Goal: Task Accomplishment & Management: Use online tool/utility

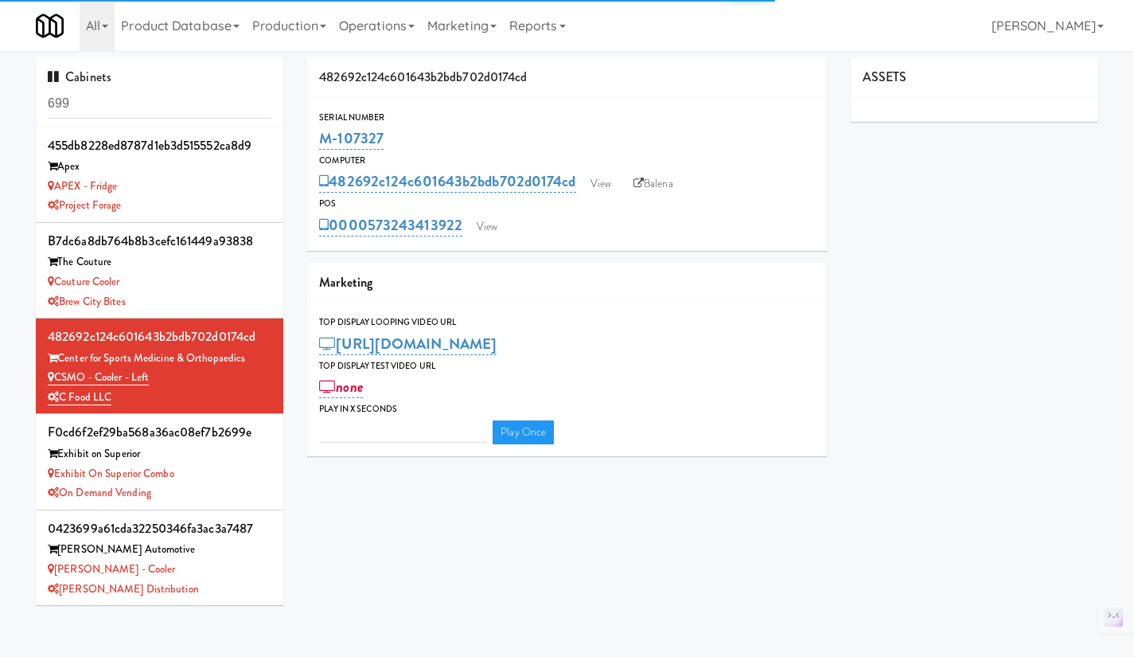
type input "3"
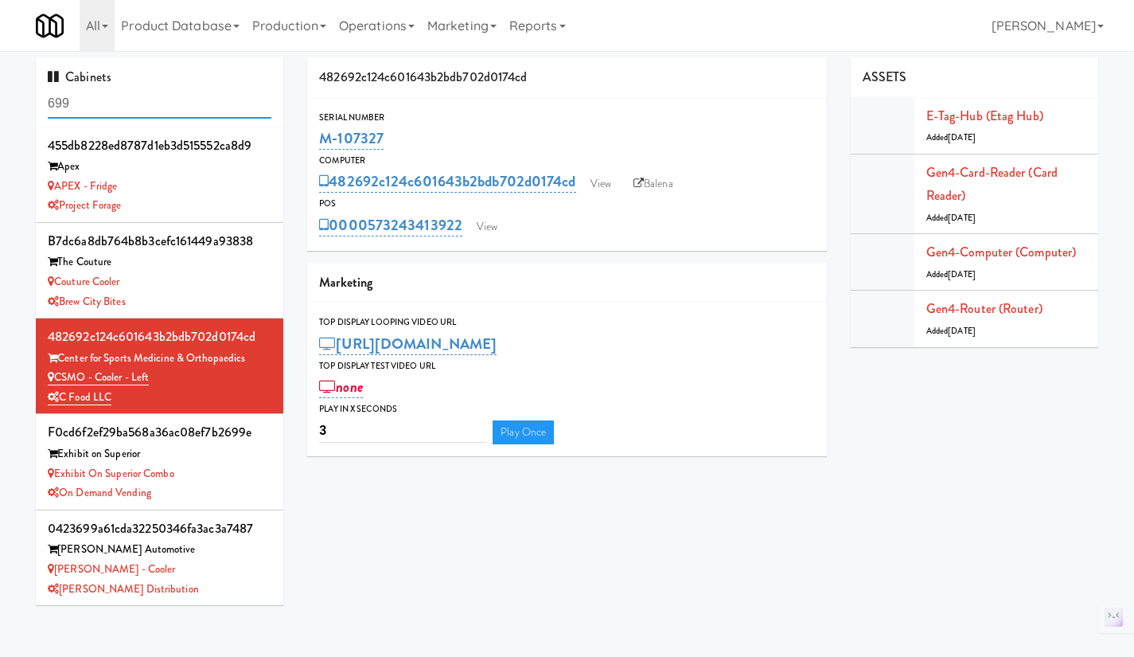
click at [116, 107] on input "699" at bounding box center [160, 103] width 224 height 29
click at [115, 107] on input "699" at bounding box center [160, 103] width 224 height 29
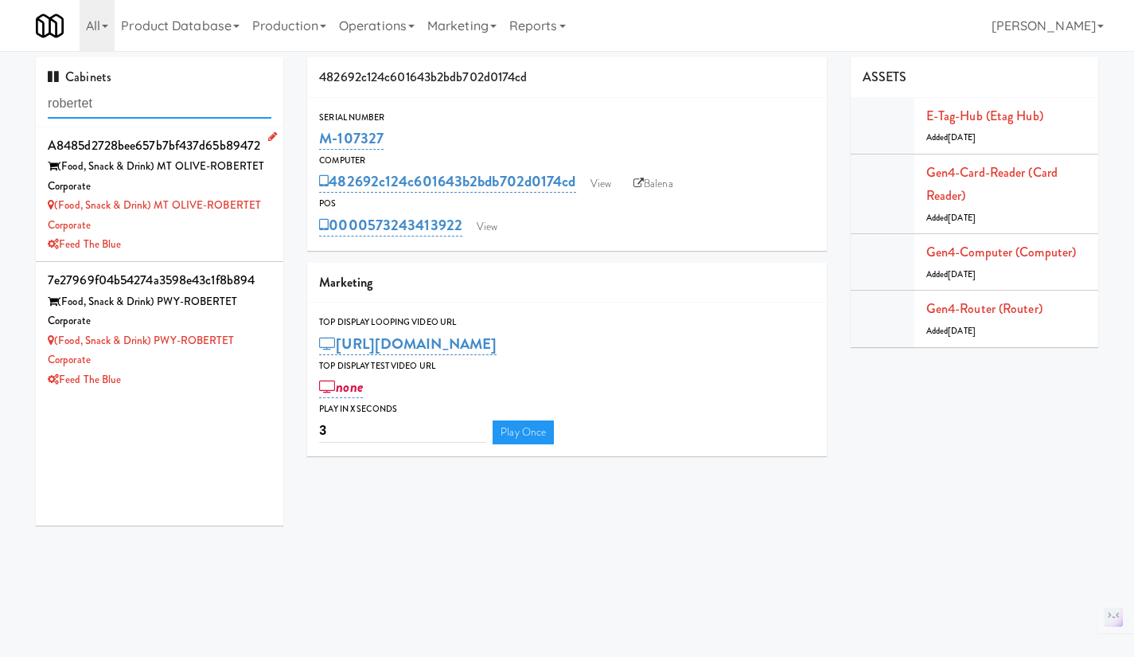
type input "robertet"
drag, startPoint x: 216, startPoint y: 242, endPoint x: 228, endPoint y: 239, distance: 13.1
click at [216, 242] on div "Feed The Blue" at bounding box center [160, 245] width 224 height 20
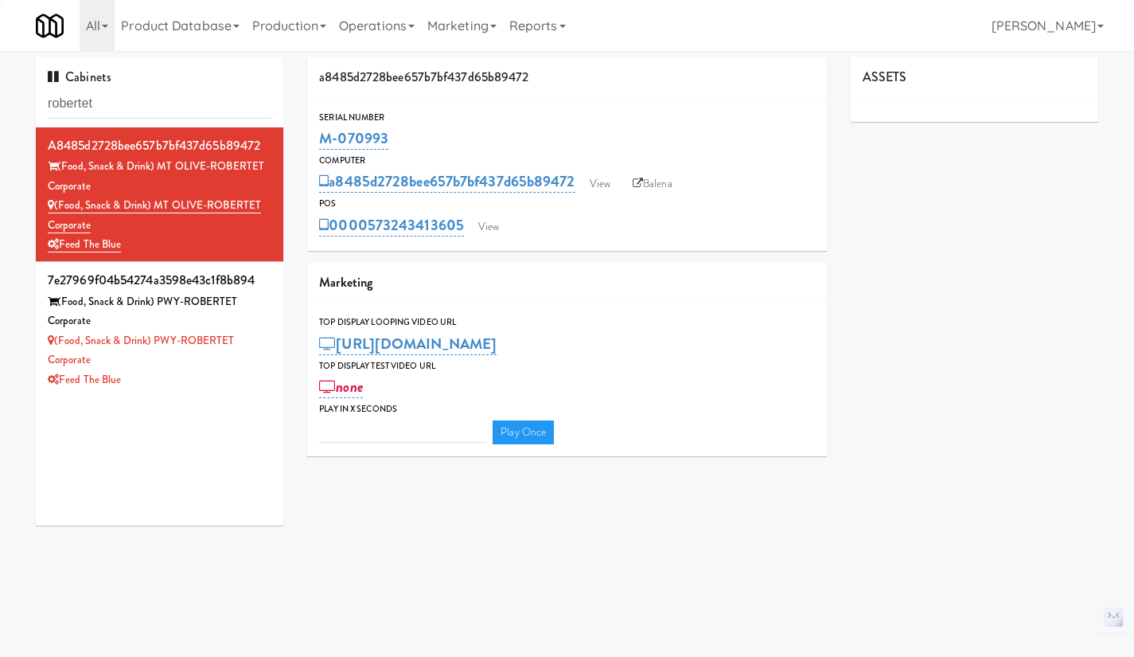
type input "3"
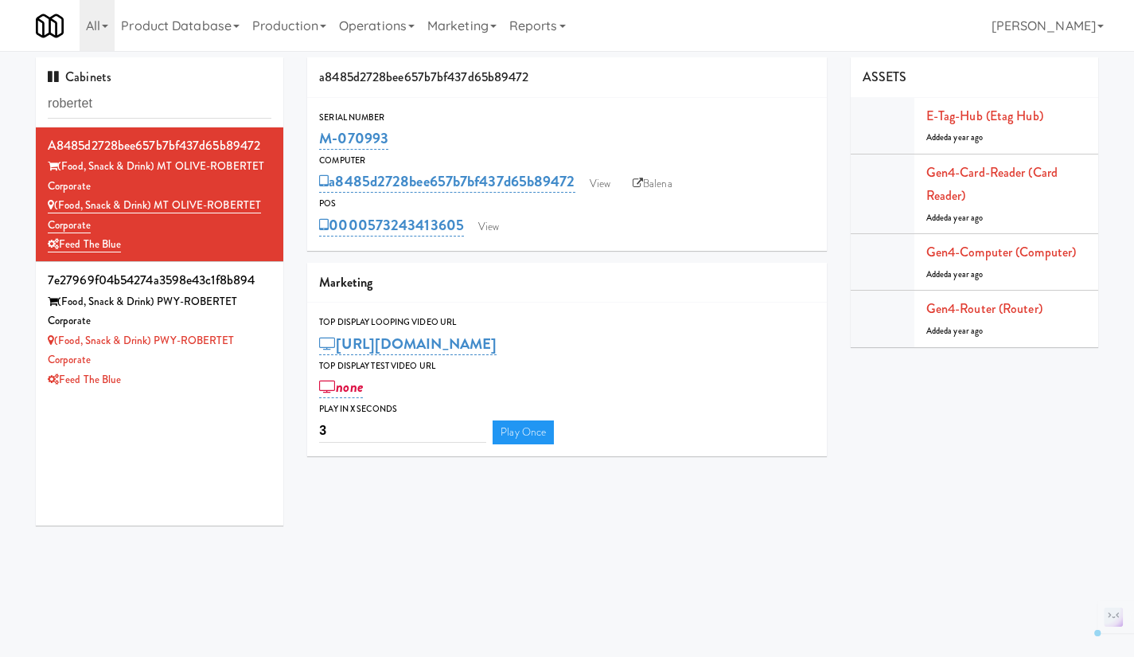
drag, startPoint x: 404, startPoint y: 137, endPoint x: 314, endPoint y: 146, distance: 90.4
click at [314, 145] on div "Serial Number M-070993" at bounding box center [567, 131] width 520 height 43
copy link "M-070993"
click at [492, 232] on link "View" at bounding box center [489, 227] width 37 height 24
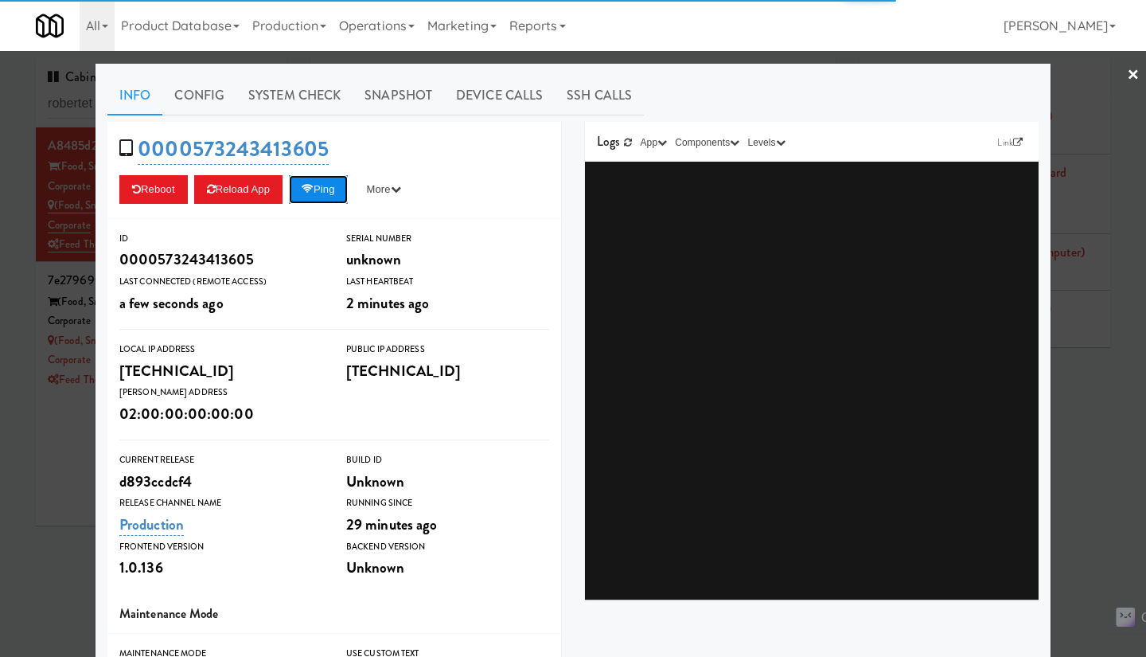
click at [327, 188] on button "Ping" at bounding box center [318, 189] width 59 height 29
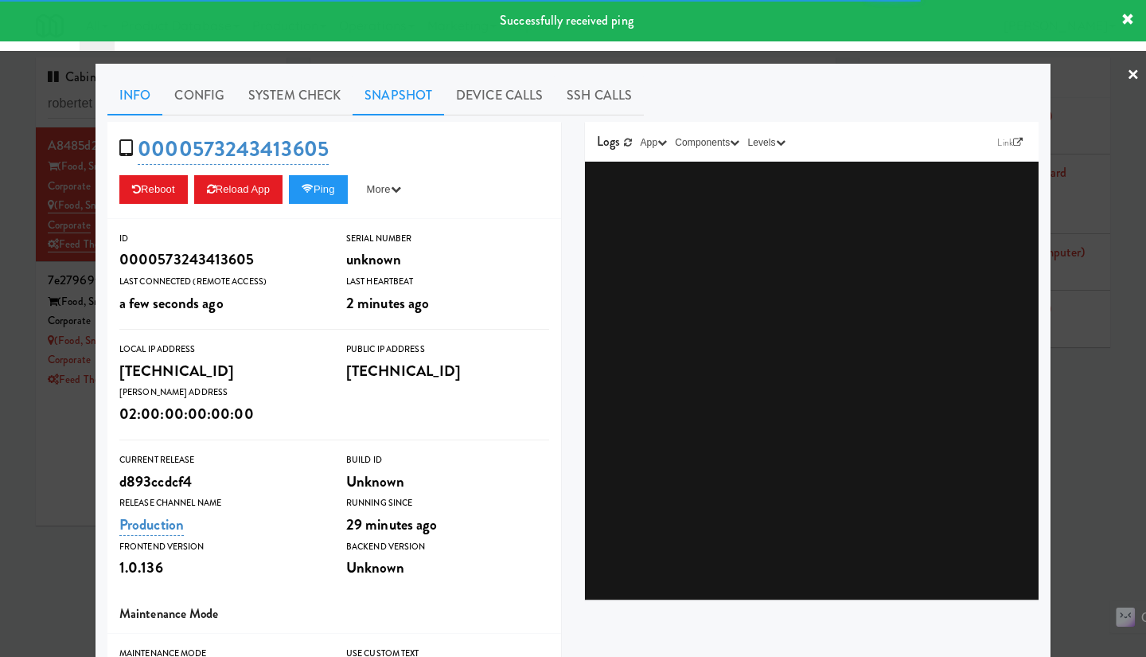
click at [416, 90] on link "Snapshot" at bounding box center [399, 96] width 92 height 40
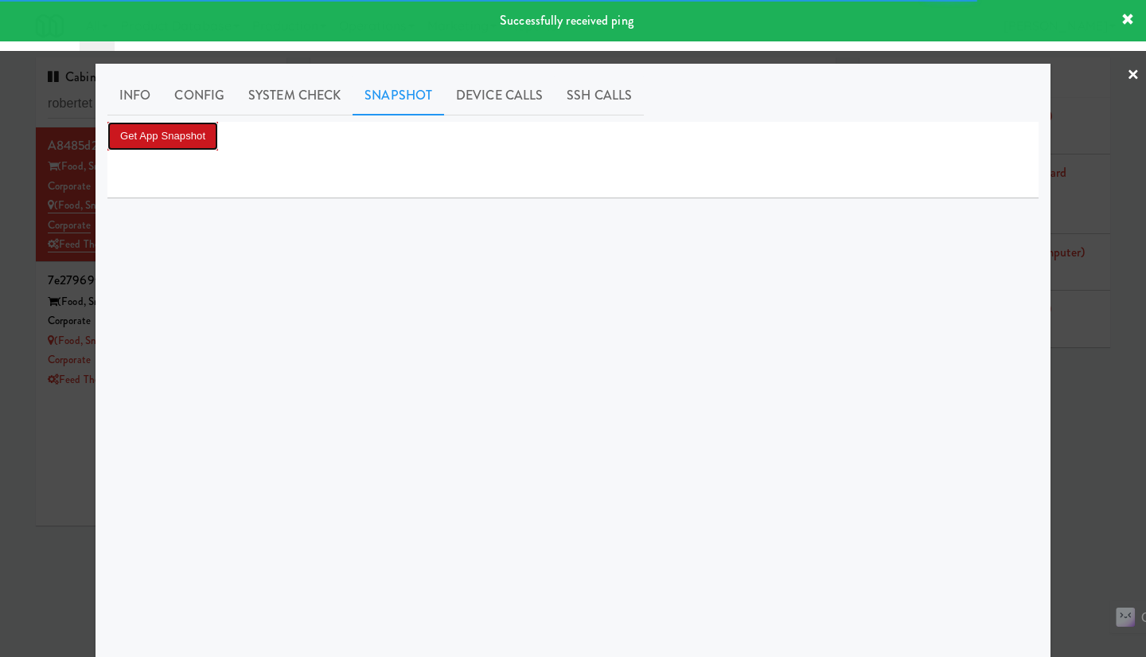
click at [176, 142] on button "Get App Snapshot" at bounding box center [162, 136] width 111 height 29
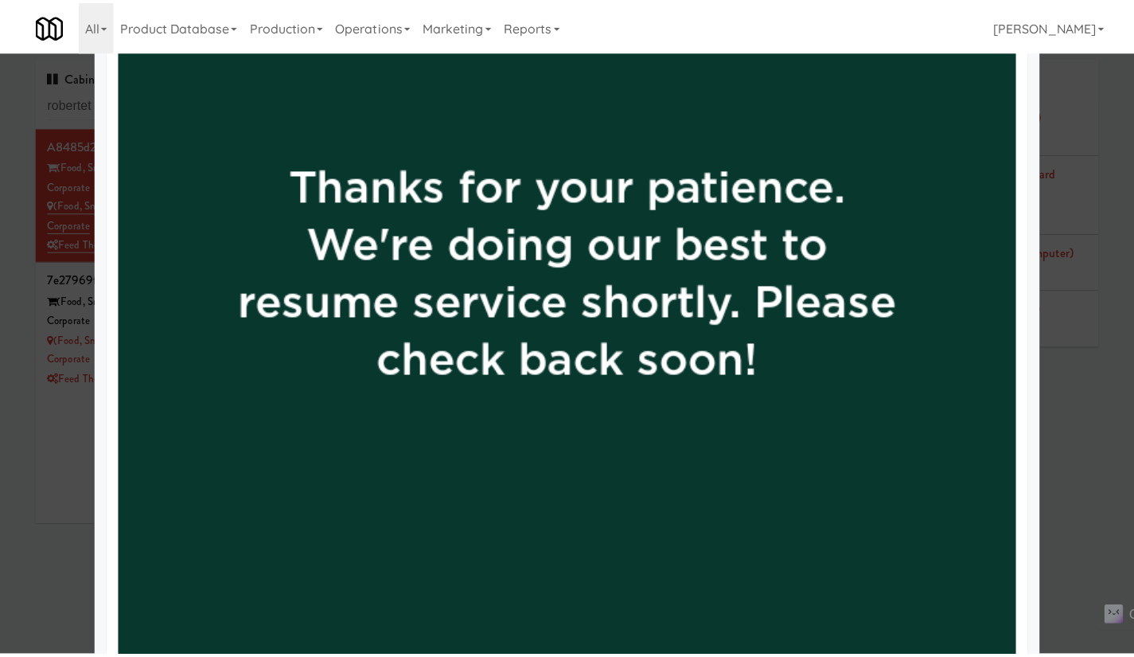
scroll to position [1142, 0]
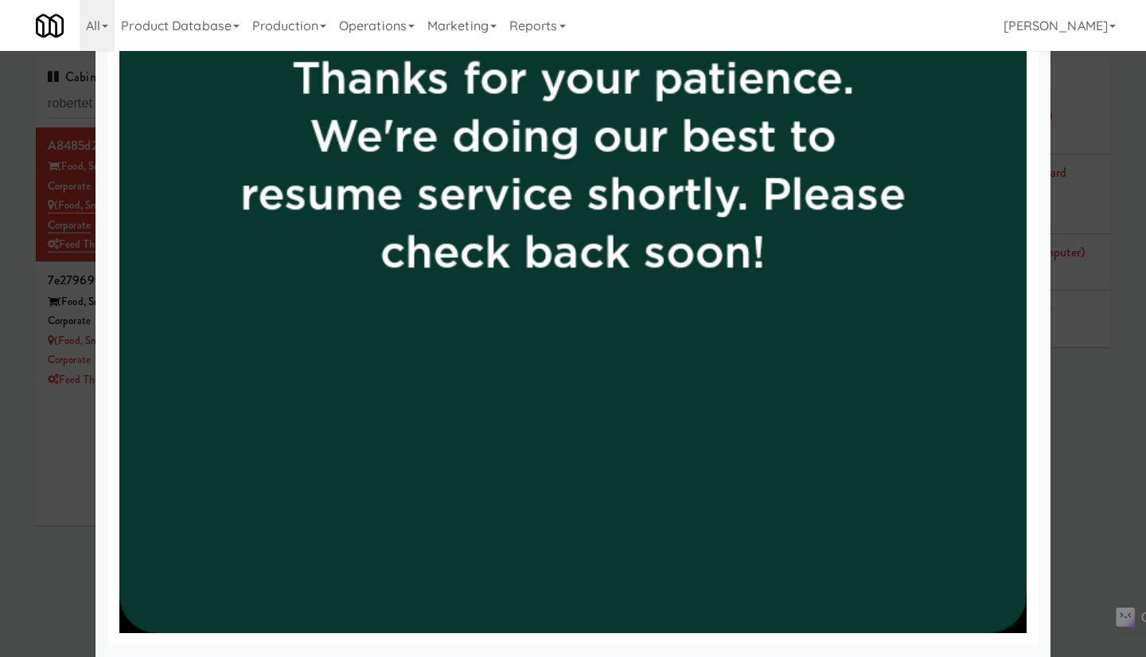
click at [1084, 462] on div at bounding box center [573, 328] width 1146 height 657
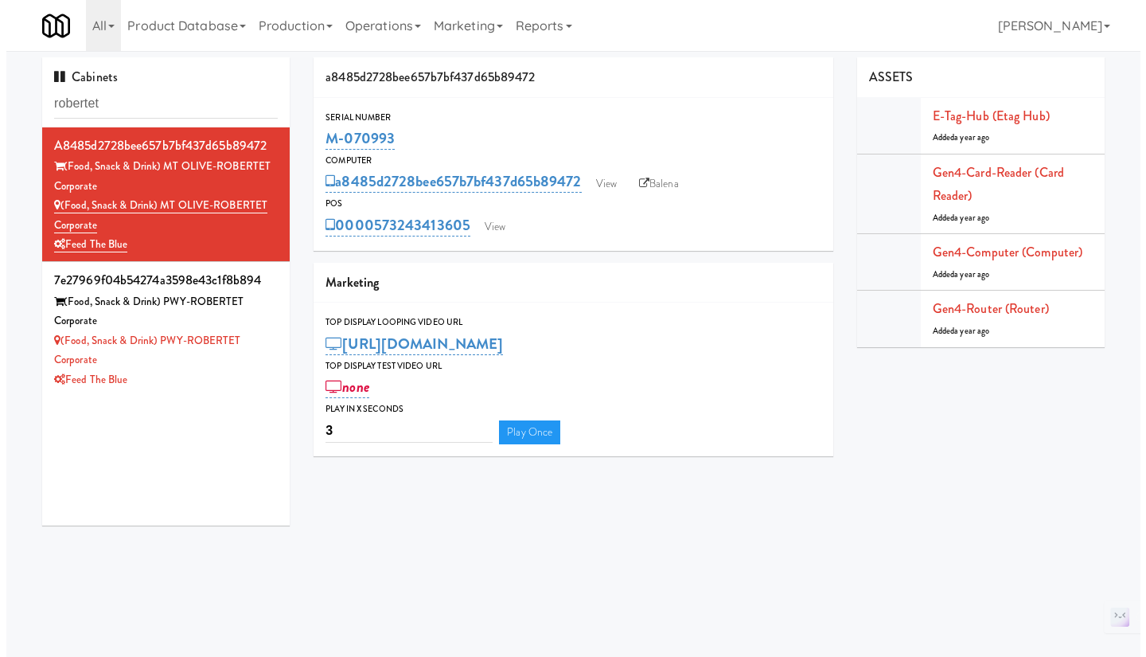
scroll to position [1, 0]
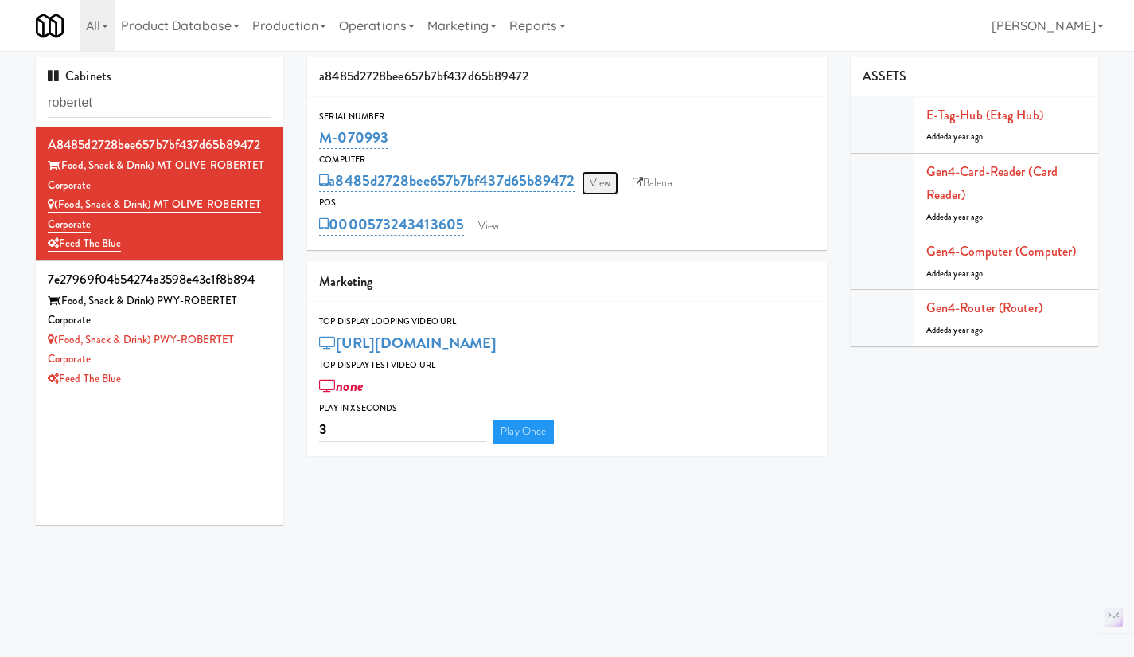
click at [607, 193] on link "View" at bounding box center [600, 183] width 37 height 24
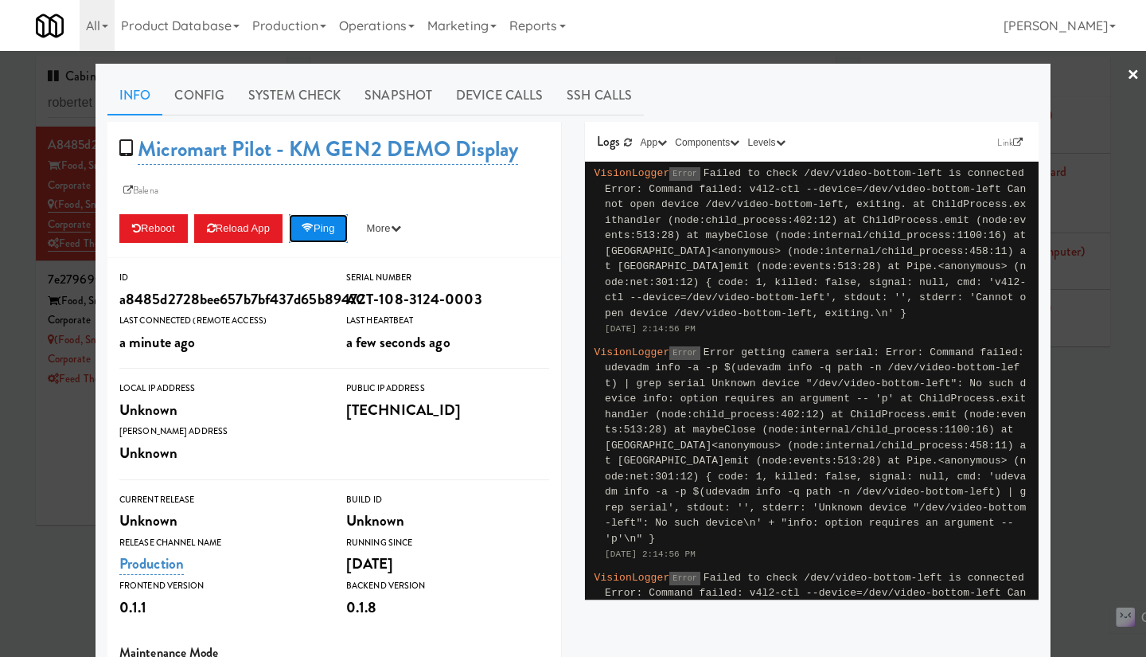
click at [319, 236] on button "Ping" at bounding box center [318, 228] width 59 height 29
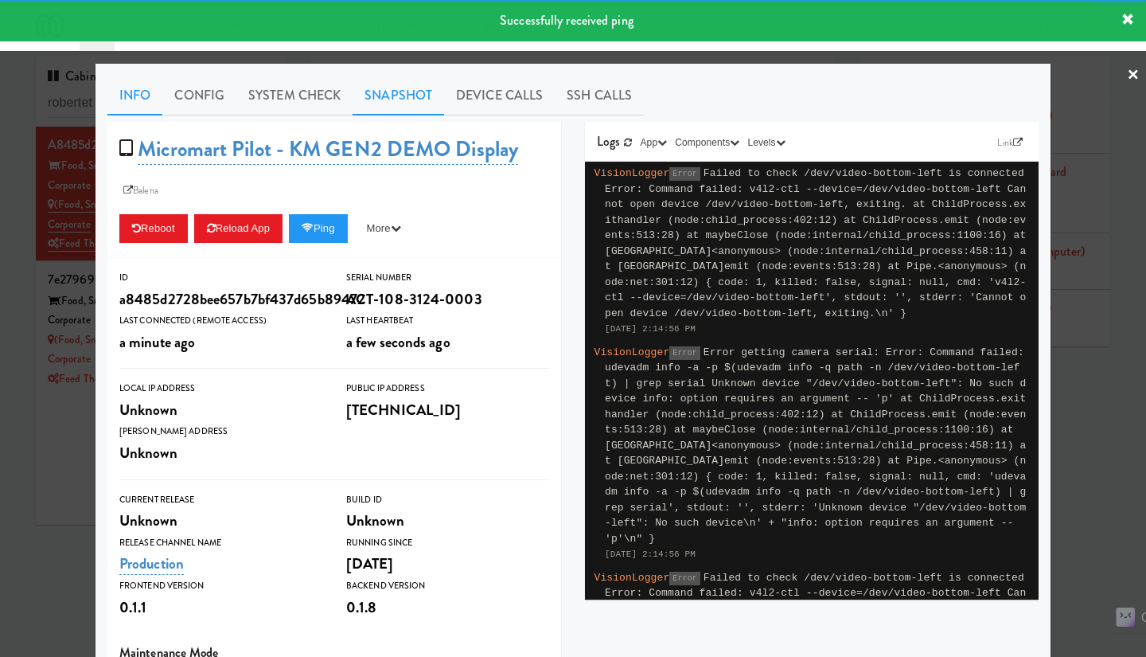
click at [420, 93] on link "Snapshot" at bounding box center [399, 96] width 92 height 40
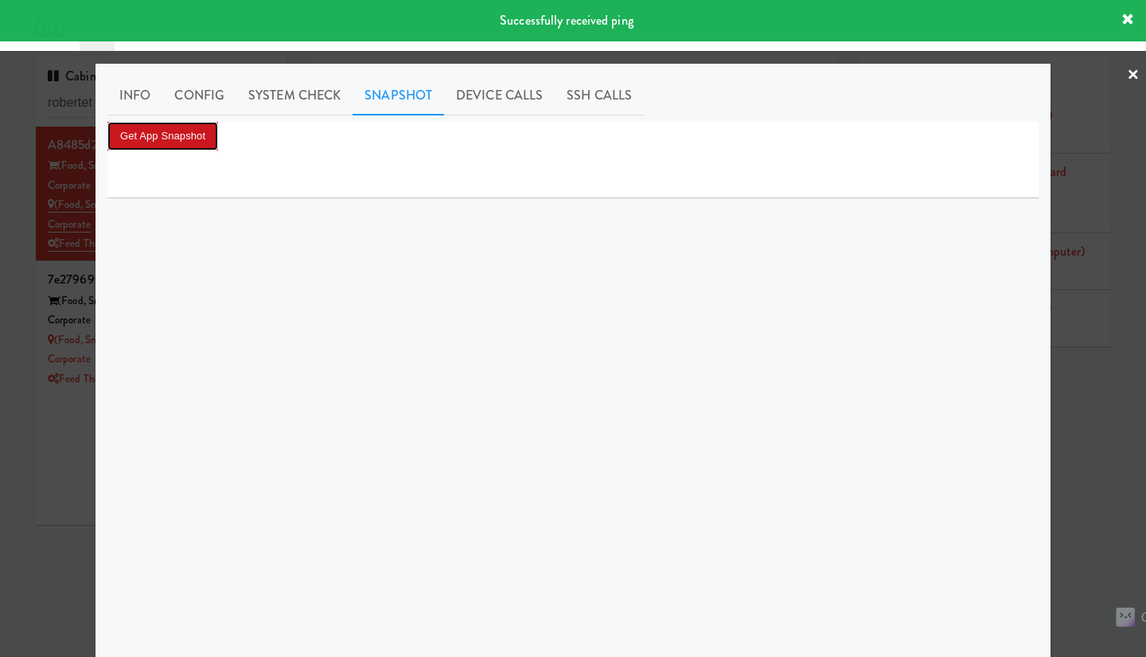
click at [156, 147] on button "Get App Snapshot" at bounding box center [162, 136] width 111 height 29
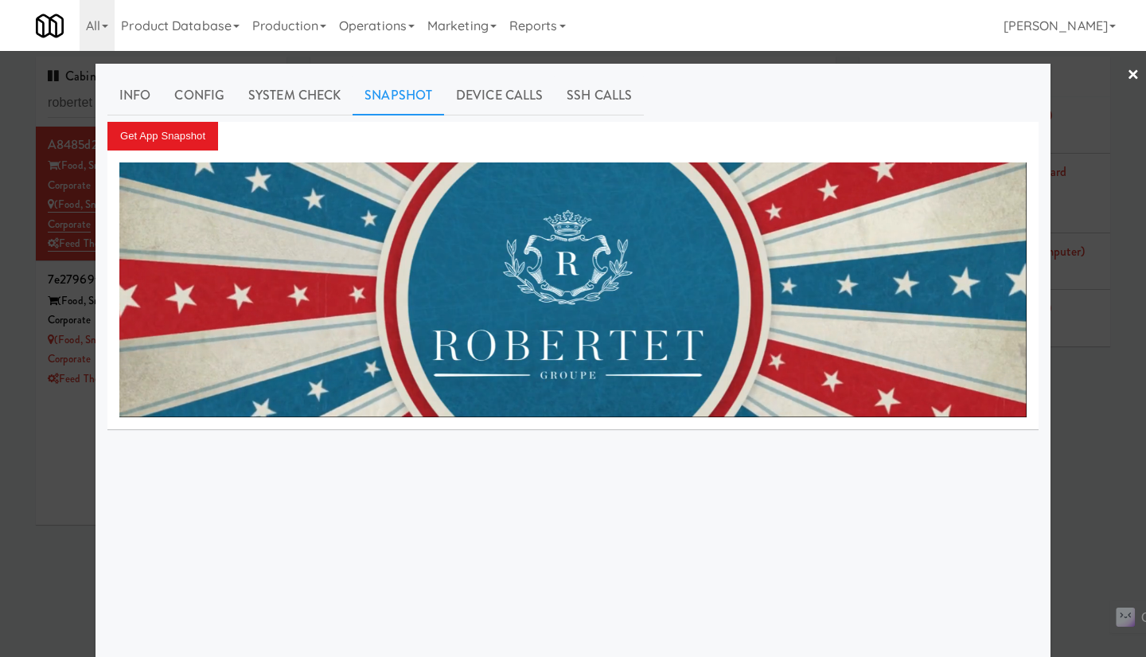
click at [1084, 440] on div at bounding box center [573, 328] width 1146 height 657
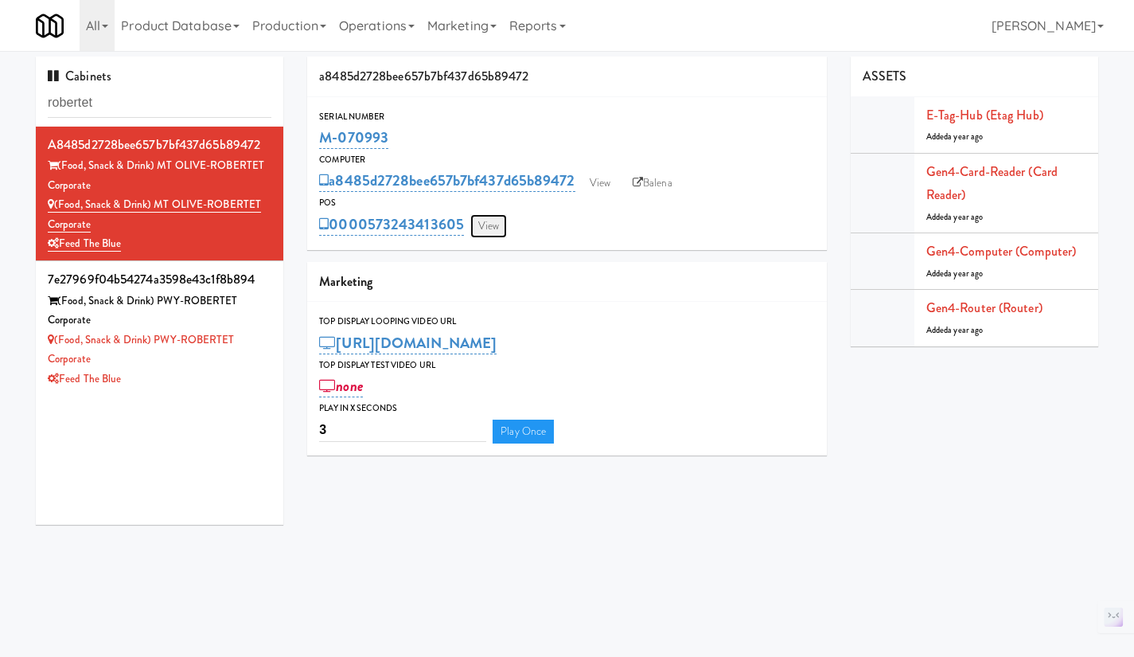
click at [494, 221] on link "View" at bounding box center [489, 226] width 37 height 24
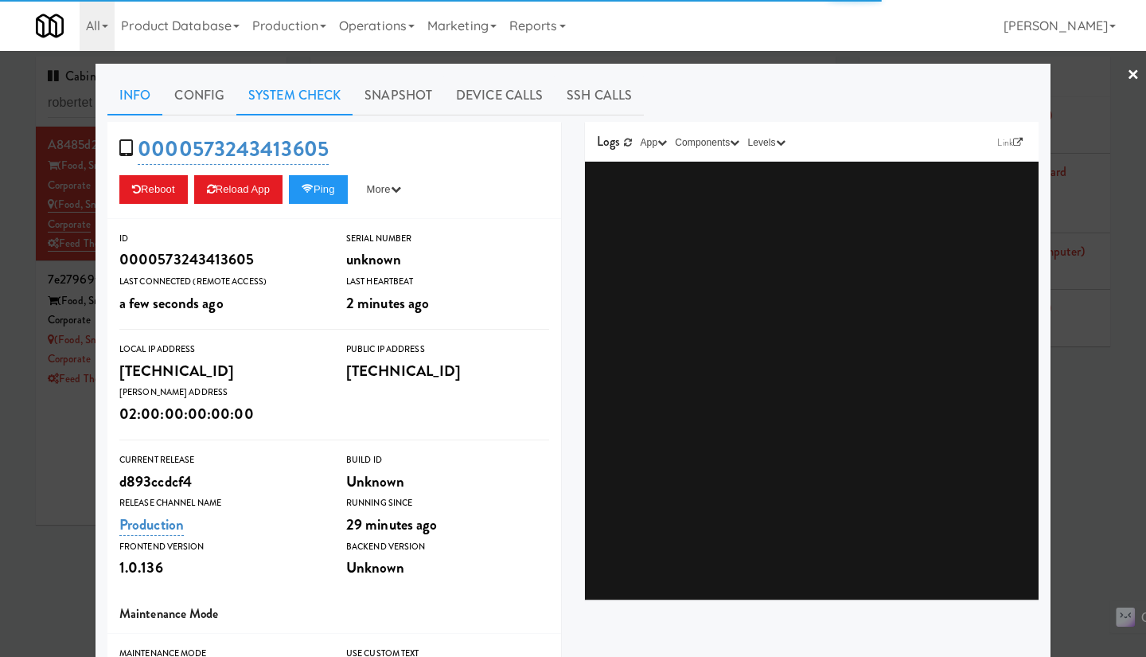
click at [264, 90] on link "System Check" at bounding box center [294, 96] width 116 height 40
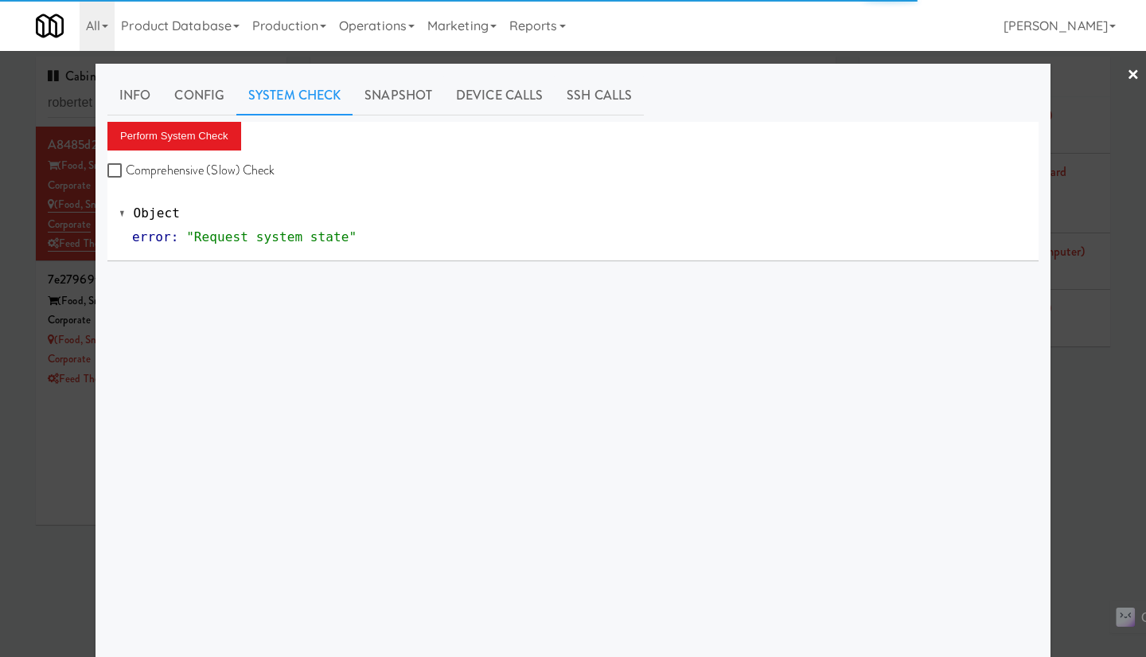
click at [193, 177] on label "Comprehensive (Slow) Check" at bounding box center [191, 170] width 168 height 24
click at [126, 177] on input "Comprehensive (Slow) Check" at bounding box center [116, 171] width 18 height 13
checkbox input "true"
click at [164, 142] on button "Perform System Check" at bounding box center [174, 136] width 134 height 29
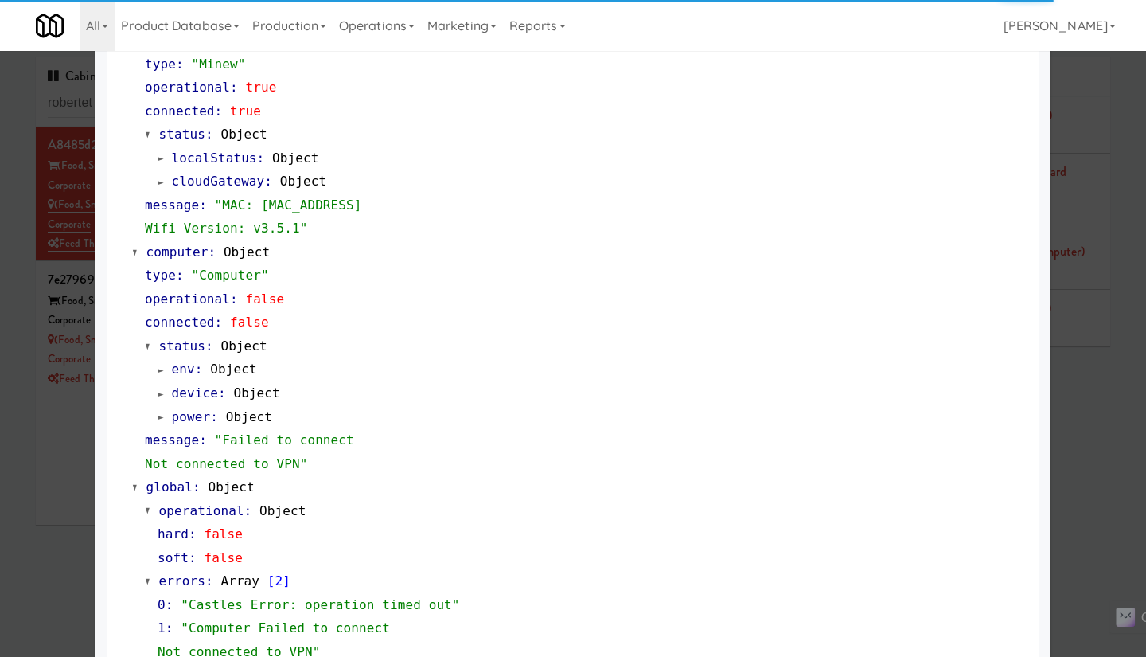
scroll to position [1308, 0]
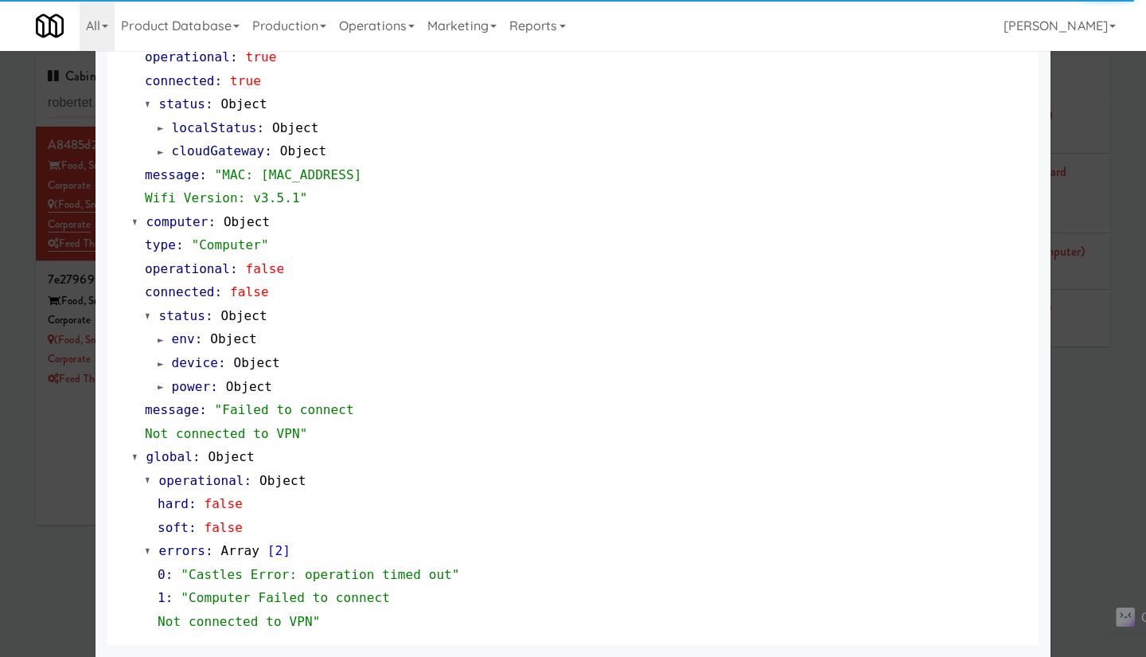
click at [1083, 417] on div at bounding box center [573, 328] width 1146 height 657
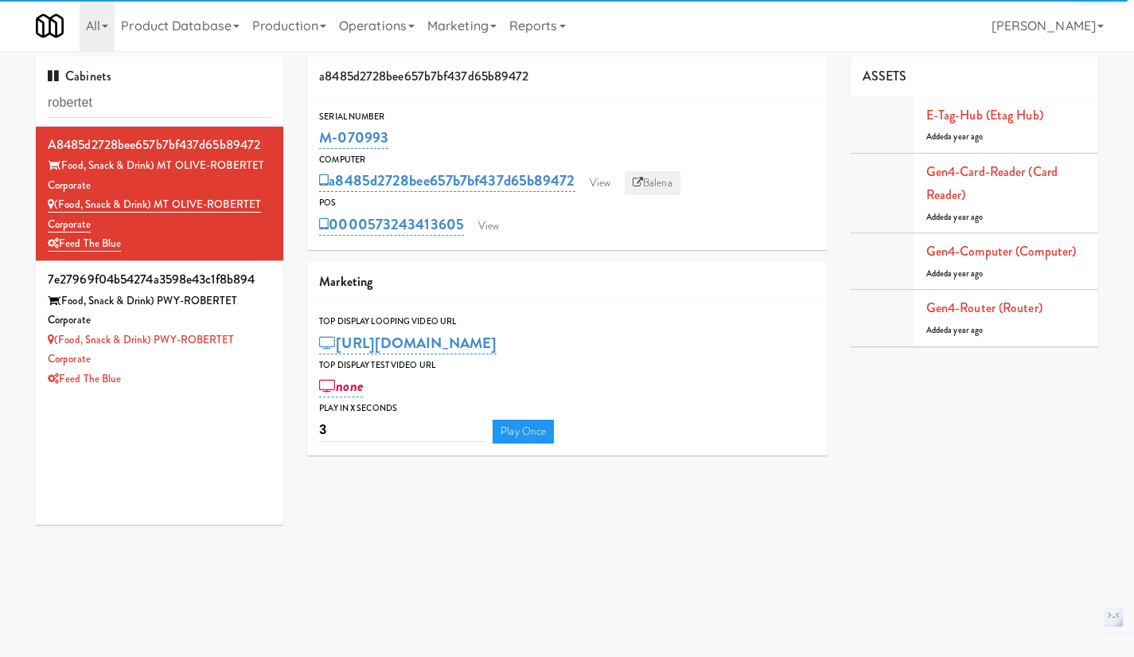
click at [648, 183] on link "Balena" at bounding box center [653, 183] width 56 height 24
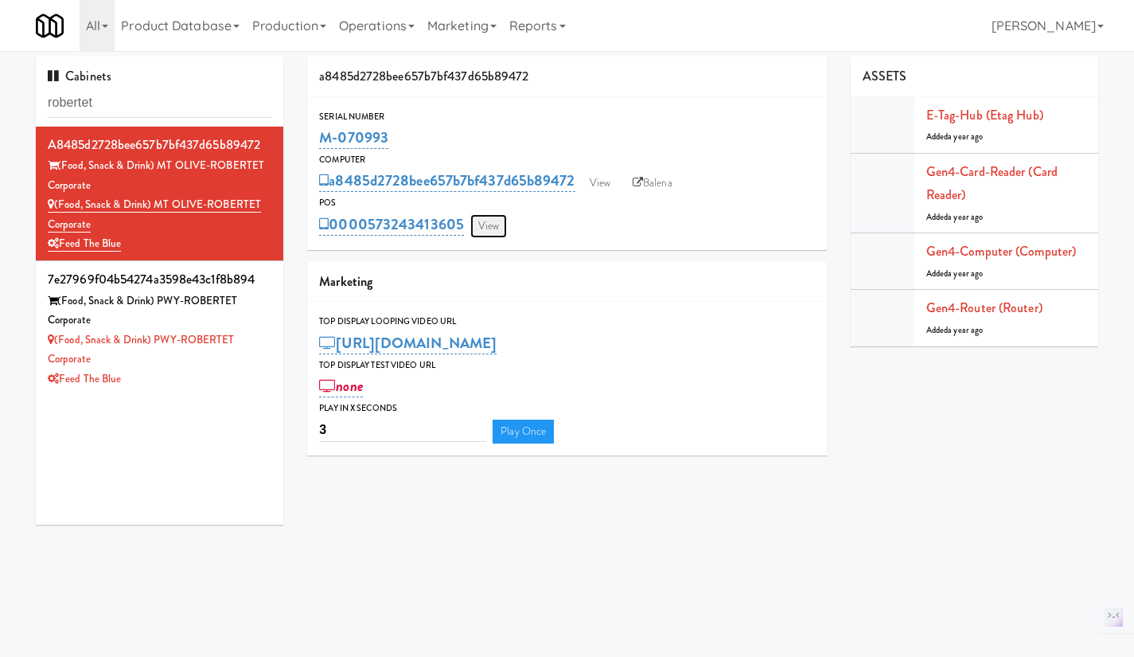
click at [491, 228] on link "View" at bounding box center [489, 226] width 37 height 24
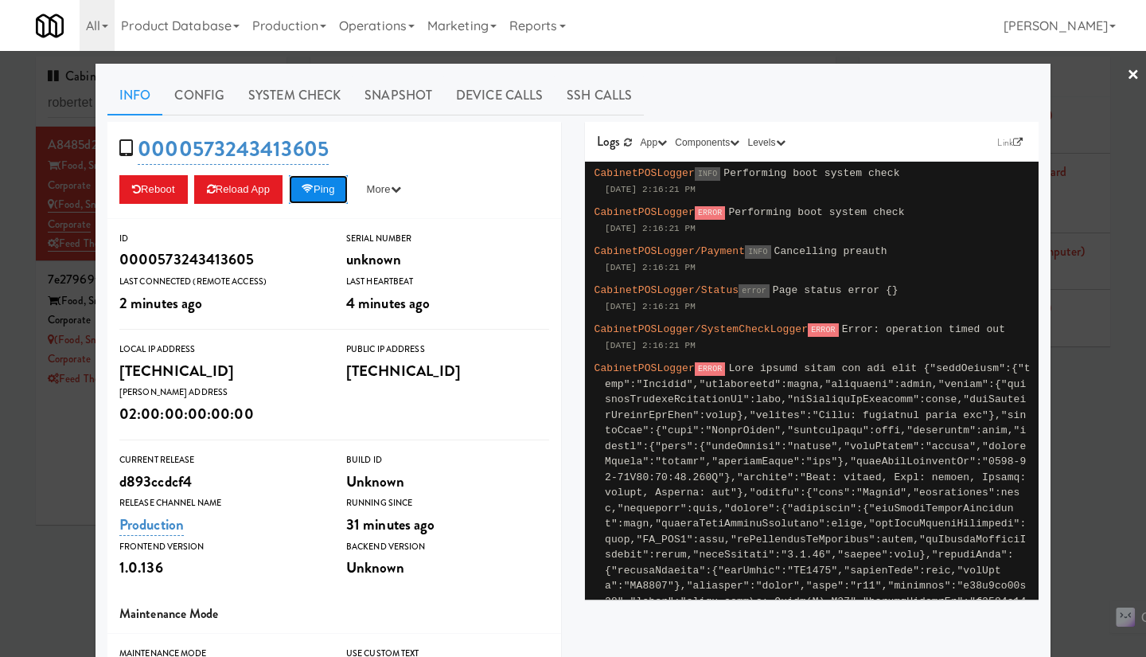
click at [318, 185] on button "Ping" at bounding box center [318, 189] width 59 height 29
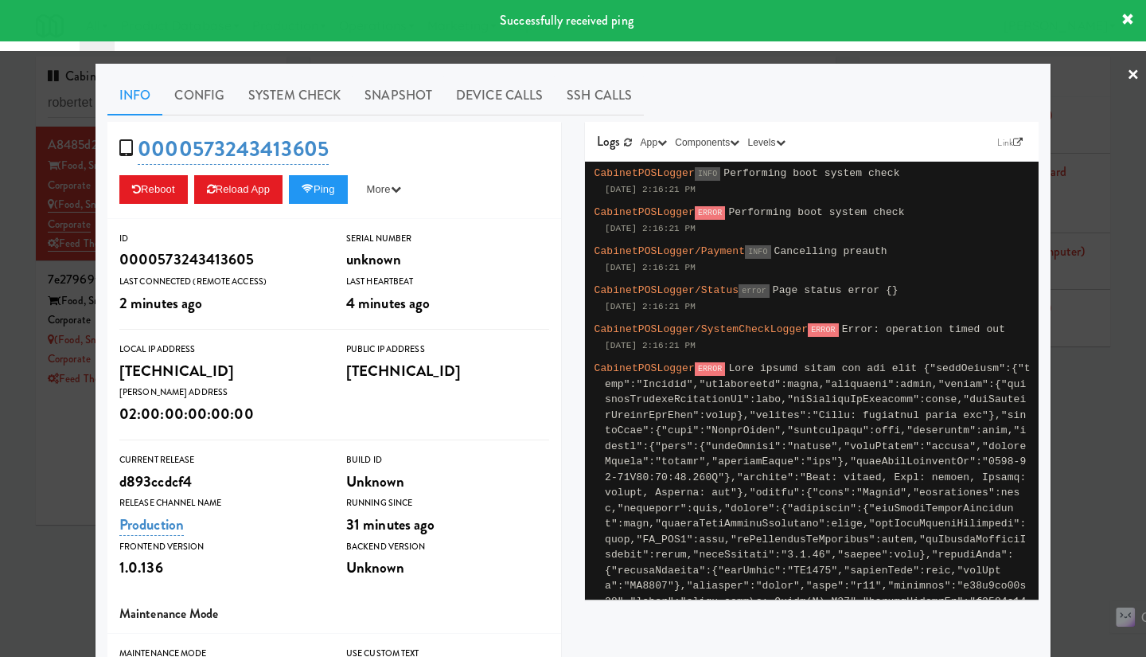
click at [1097, 457] on div at bounding box center [573, 328] width 1146 height 657
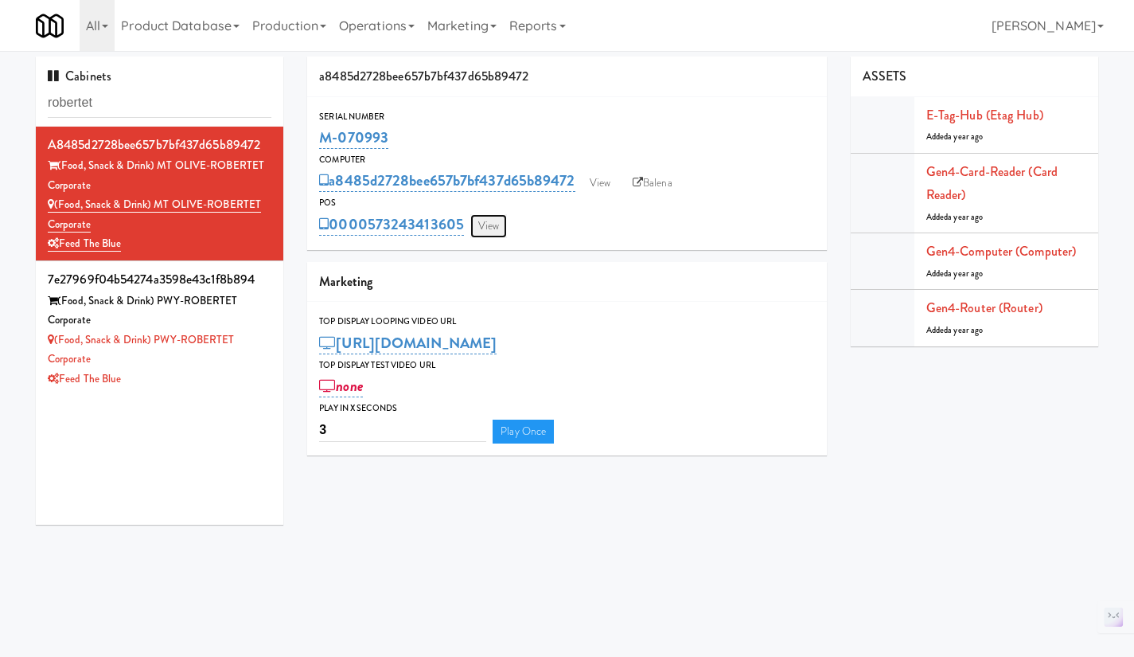
click at [507, 220] on link "View" at bounding box center [489, 226] width 37 height 24
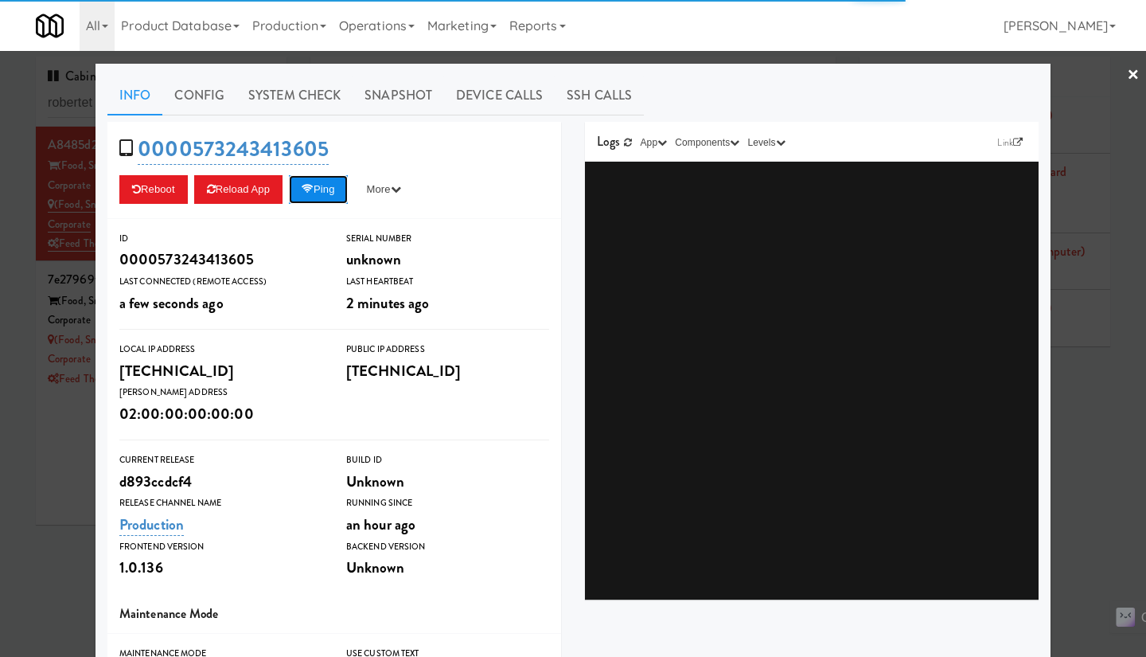
click at [328, 179] on button "Ping" at bounding box center [318, 189] width 59 height 29
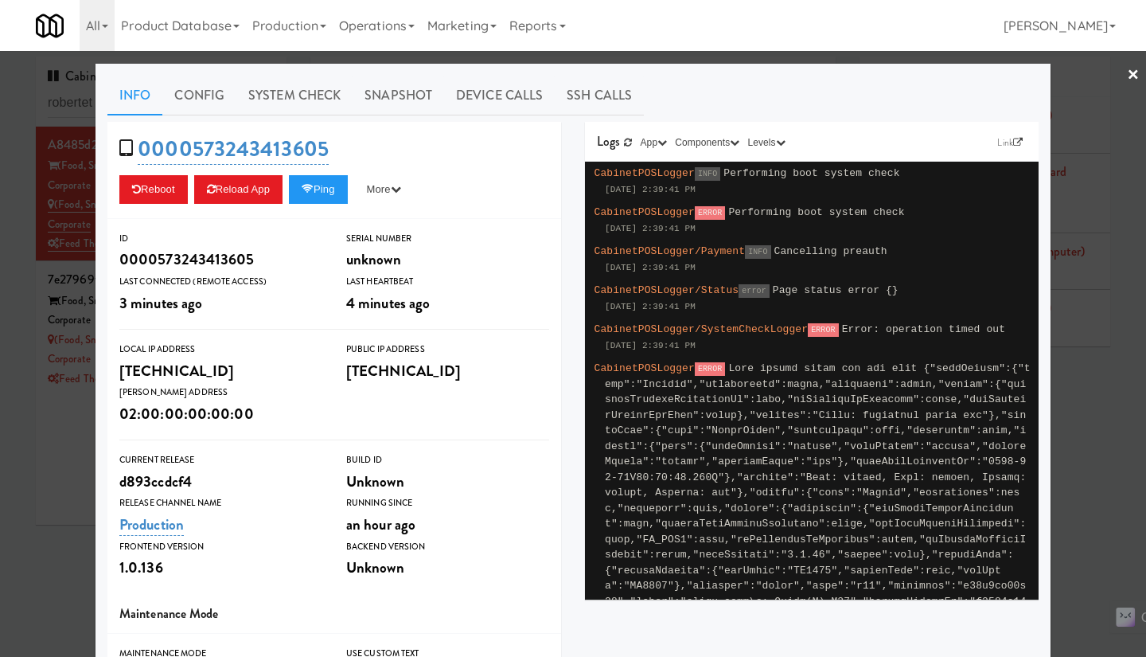
drag, startPoint x: 1091, startPoint y: 445, endPoint x: 1084, endPoint y: 424, distance: 21.7
click at [1091, 445] on div at bounding box center [573, 328] width 1146 height 657
